Goal: Transaction & Acquisition: Download file/media

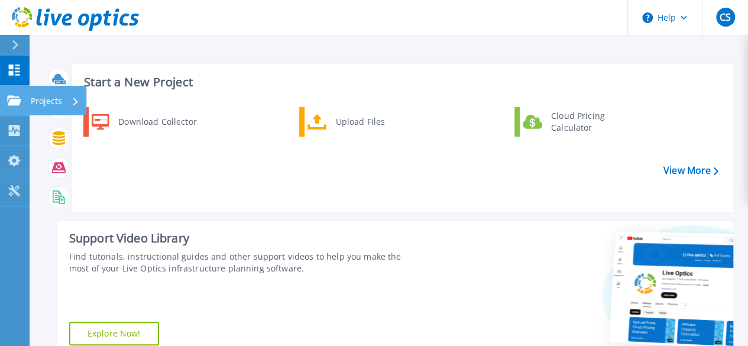
click at [10, 98] on icon at bounding box center [14, 100] width 14 height 10
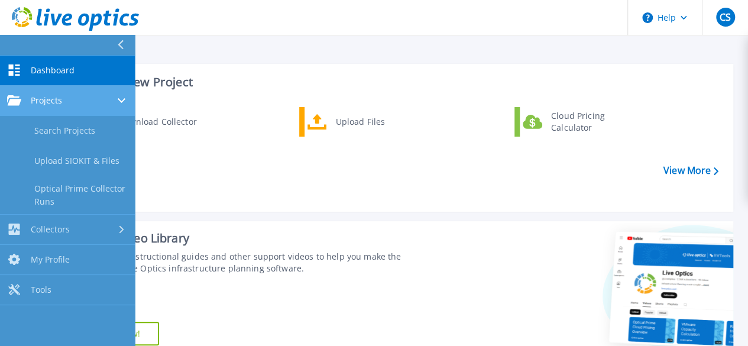
click at [104, 94] on link "Projects Projects" at bounding box center [67, 101] width 135 height 30
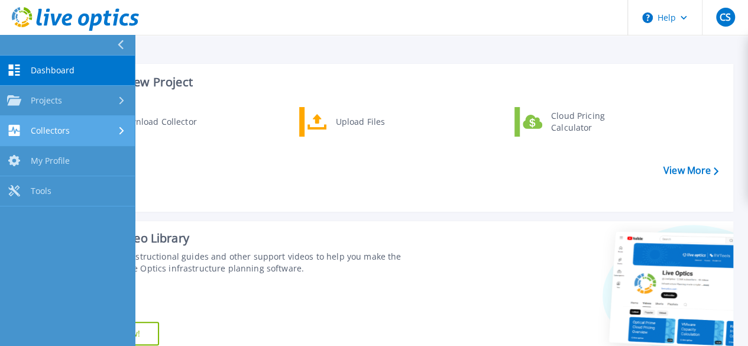
click at [84, 124] on link "Collectors Collectors" at bounding box center [67, 131] width 135 height 30
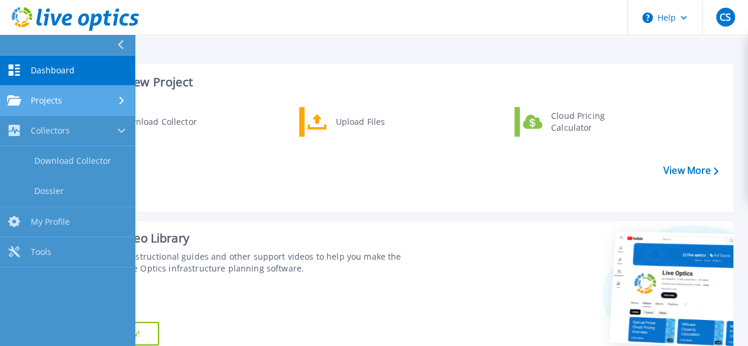
click at [67, 109] on link "Projects Projects" at bounding box center [67, 101] width 135 height 30
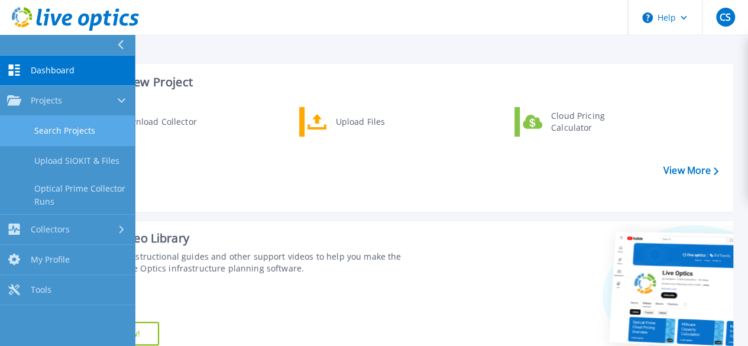
click at [70, 137] on link "Search Projects" at bounding box center [67, 131] width 135 height 30
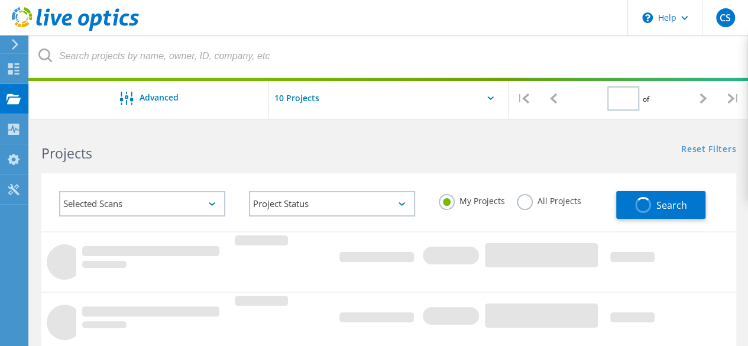
type input "1"
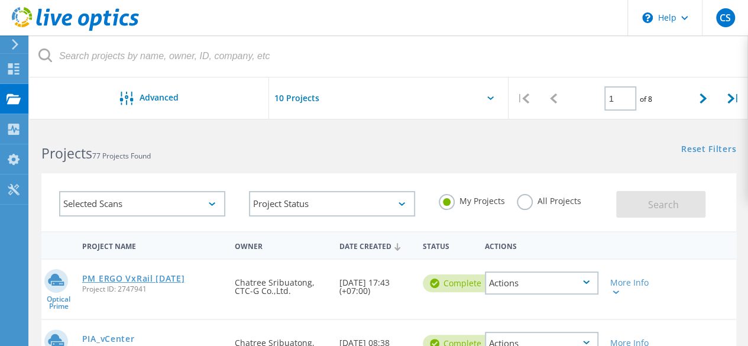
click at [184, 280] on link "PM ERGO VxRail [DATE]" at bounding box center [133, 278] width 103 height 8
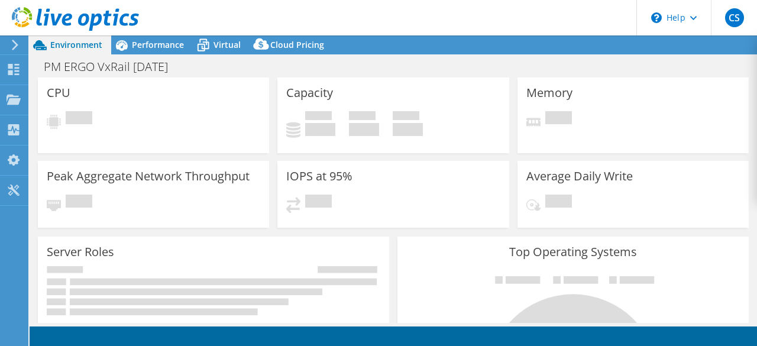
select select "[GEOGRAPHIC_DATA]"
select select "USD"
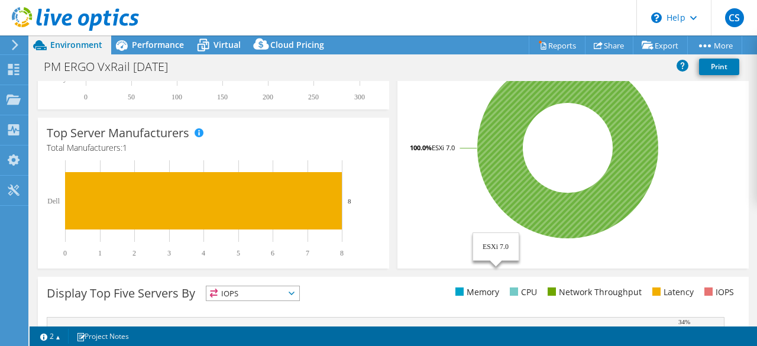
scroll to position [414, 0]
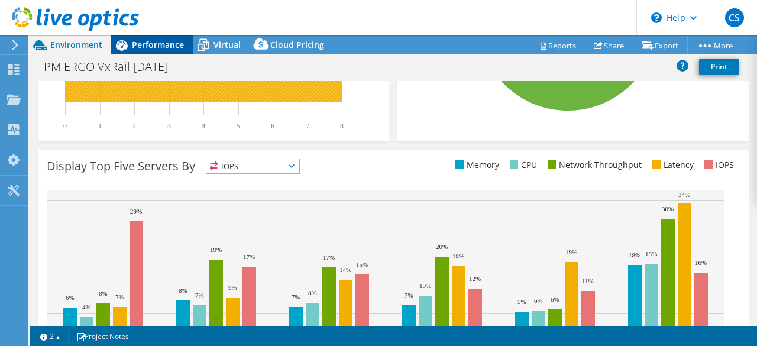
click at [158, 46] on span "Performance" at bounding box center [158, 44] width 52 height 11
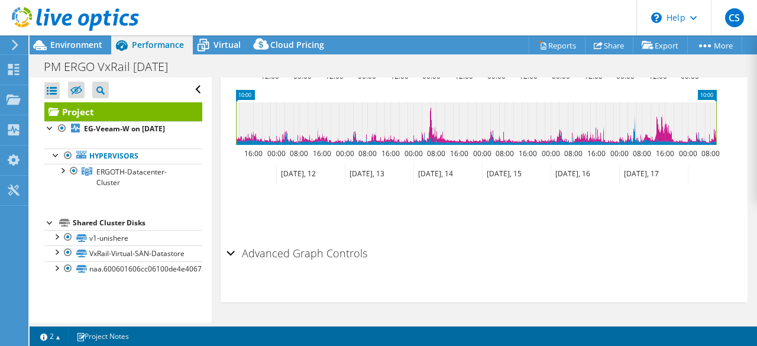
scroll to position [641, 0]
click at [132, 185] on span "ERGOTH-Datacenter-Cluster" at bounding box center [131, 177] width 70 height 21
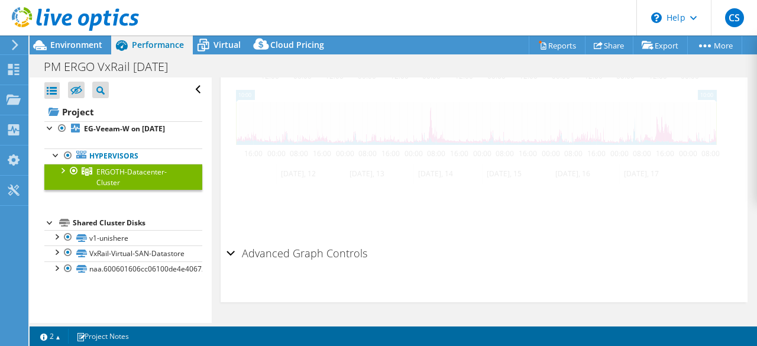
scroll to position [502, 0]
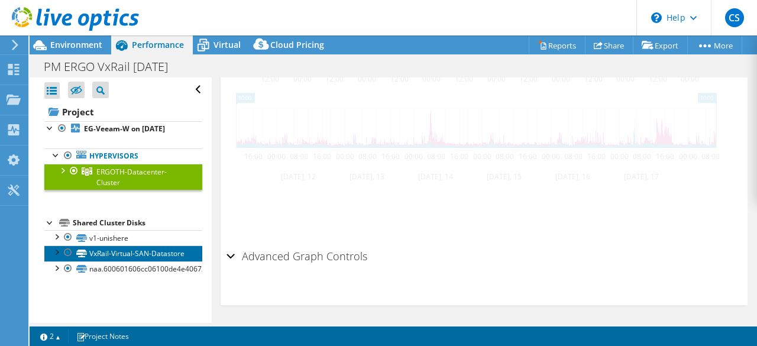
click at [124, 261] on link "VxRail-Virtual-SAN-Datastore" at bounding box center [123, 252] width 158 height 15
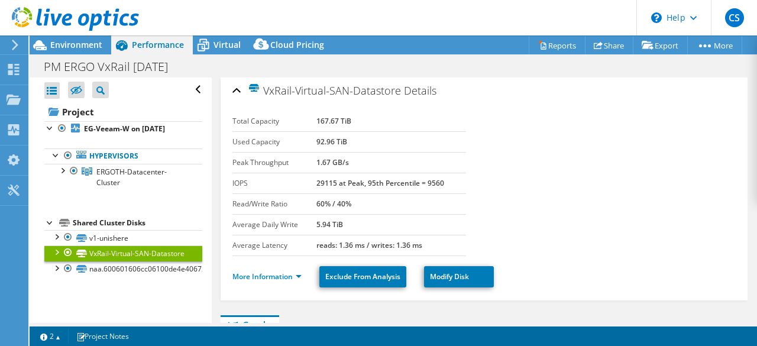
scroll to position [0, 0]
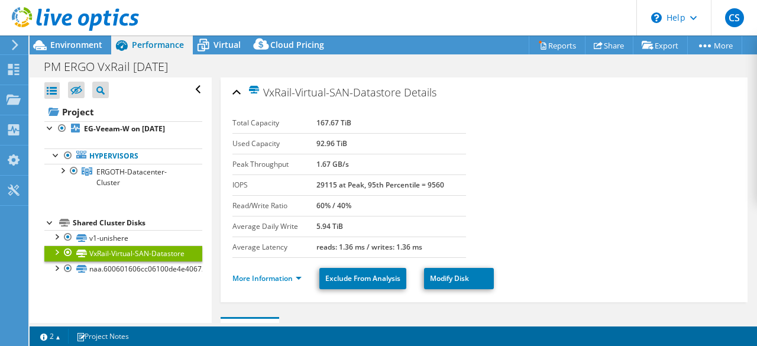
click at [15, 49] on icon at bounding box center [15, 45] width 9 height 11
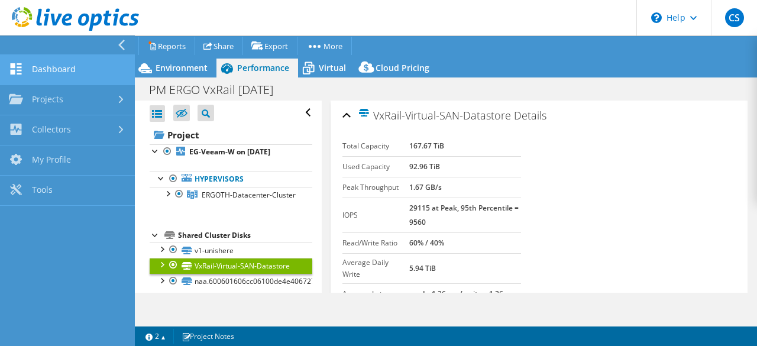
click at [49, 63] on link "Dashboard" at bounding box center [67, 70] width 135 height 30
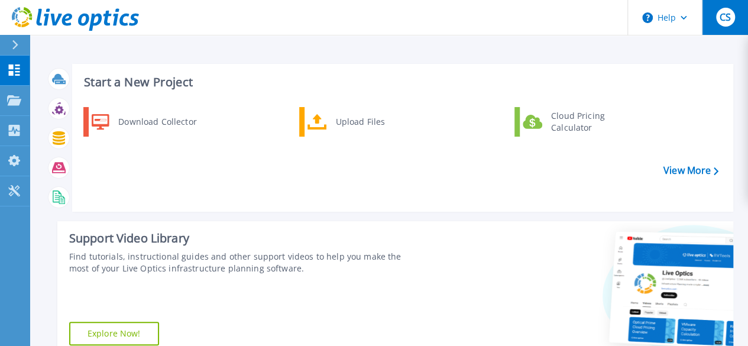
click at [720, 22] on span "CS" at bounding box center [725, 16] width 11 height 9
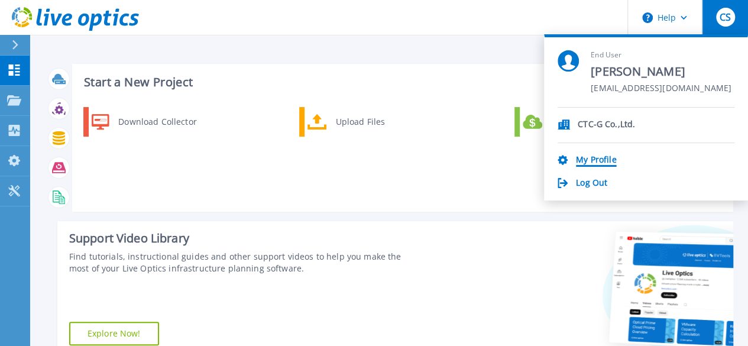
click at [591, 156] on link "My Profile" at bounding box center [596, 160] width 40 height 11
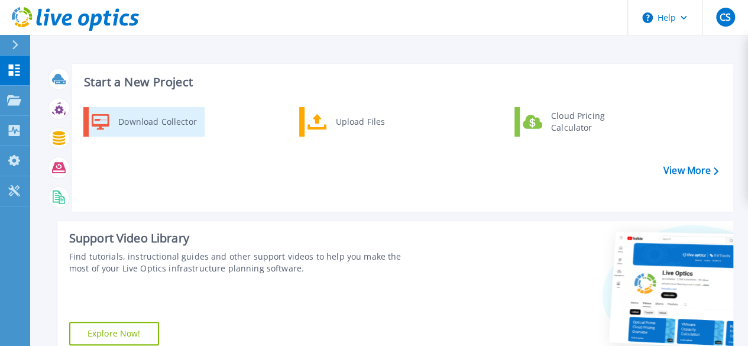
click at [169, 119] on div "Download Collector" at bounding box center [156, 122] width 89 height 24
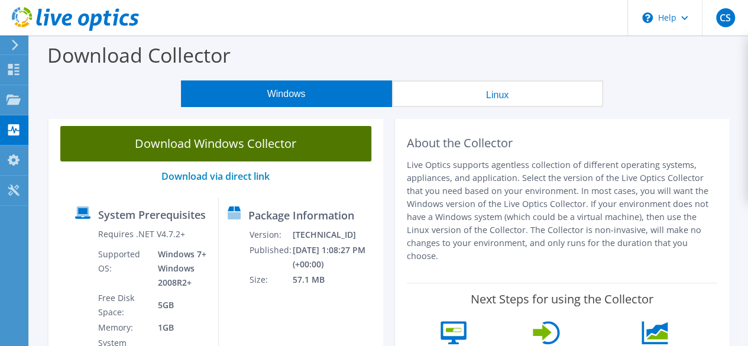
click at [264, 143] on link "Download Windows Collector" at bounding box center [215, 143] width 311 height 35
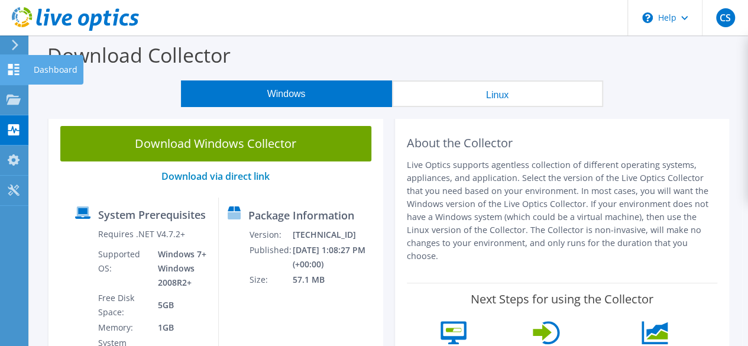
click at [12, 68] on use at bounding box center [13, 69] width 11 height 11
click at [12, 69] on icon at bounding box center [14, 69] width 14 height 11
